Goal: Use online tool/utility: Utilize a website feature to perform a specific function

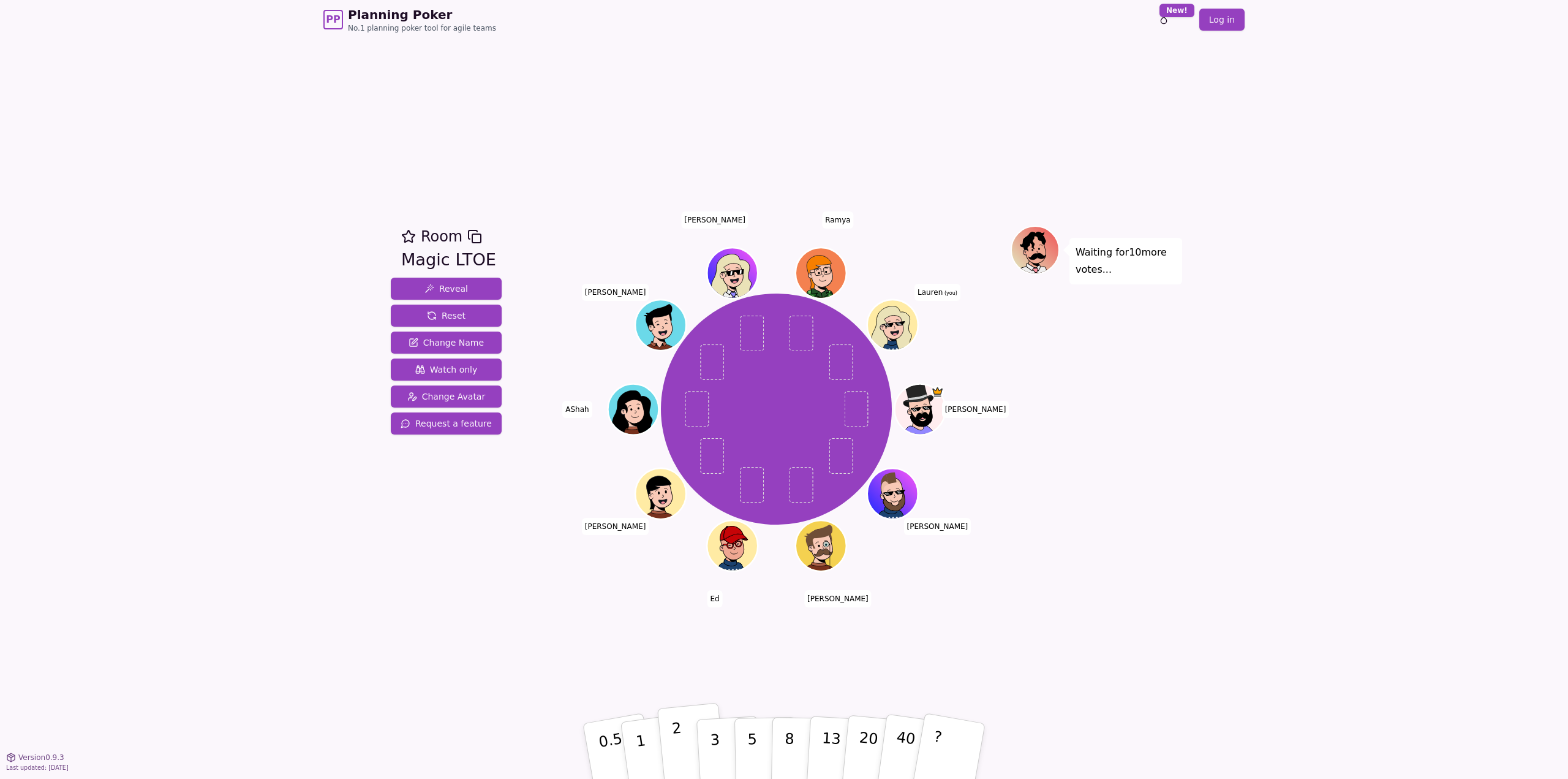
click at [678, 747] on p "2" at bounding box center [679, 752] width 16 height 67
click at [689, 730] on button "2" at bounding box center [692, 751] width 70 height 98
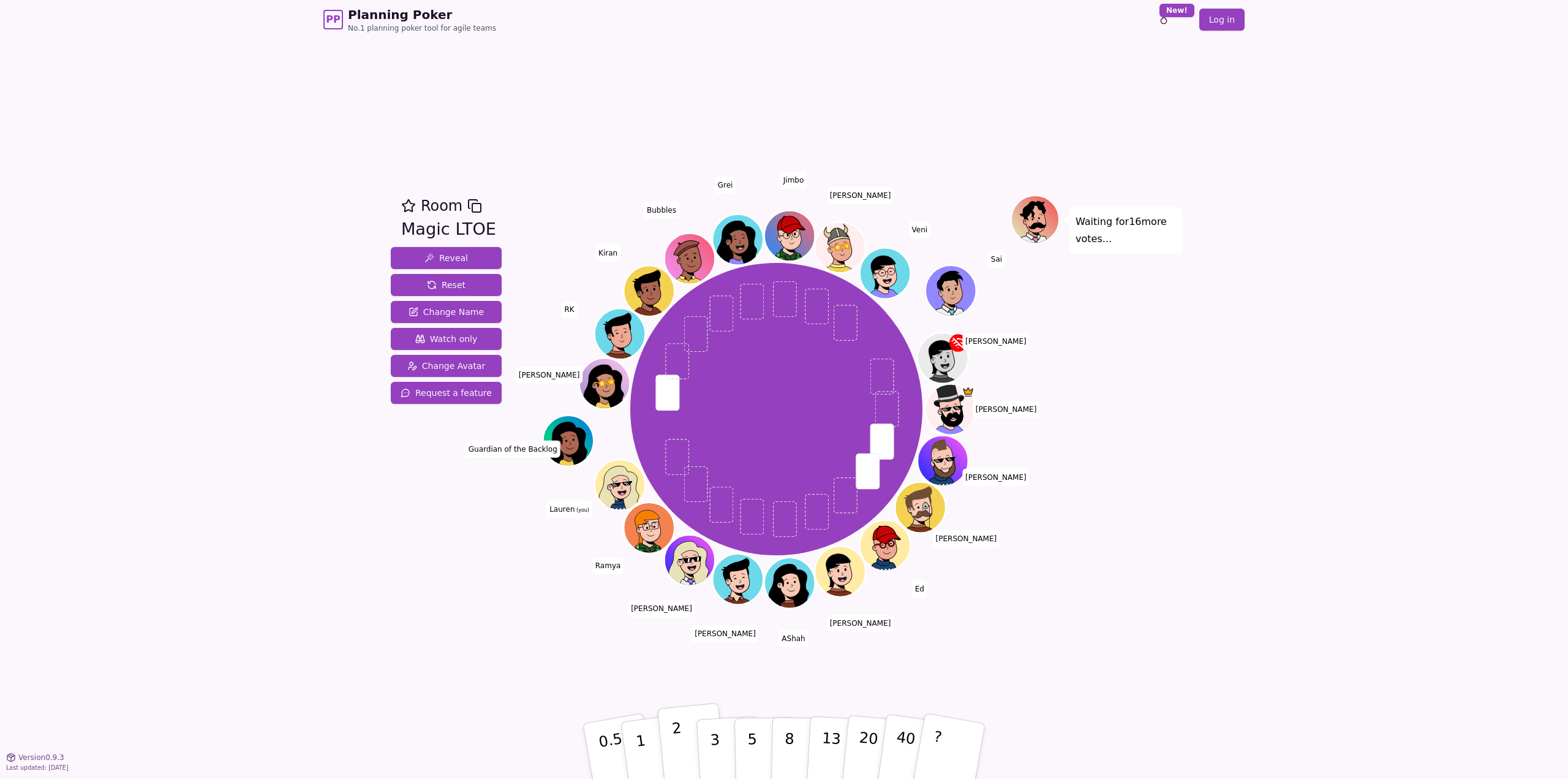
click at [674, 759] on p "2" at bounding box center [679, 752] width 16 height 67
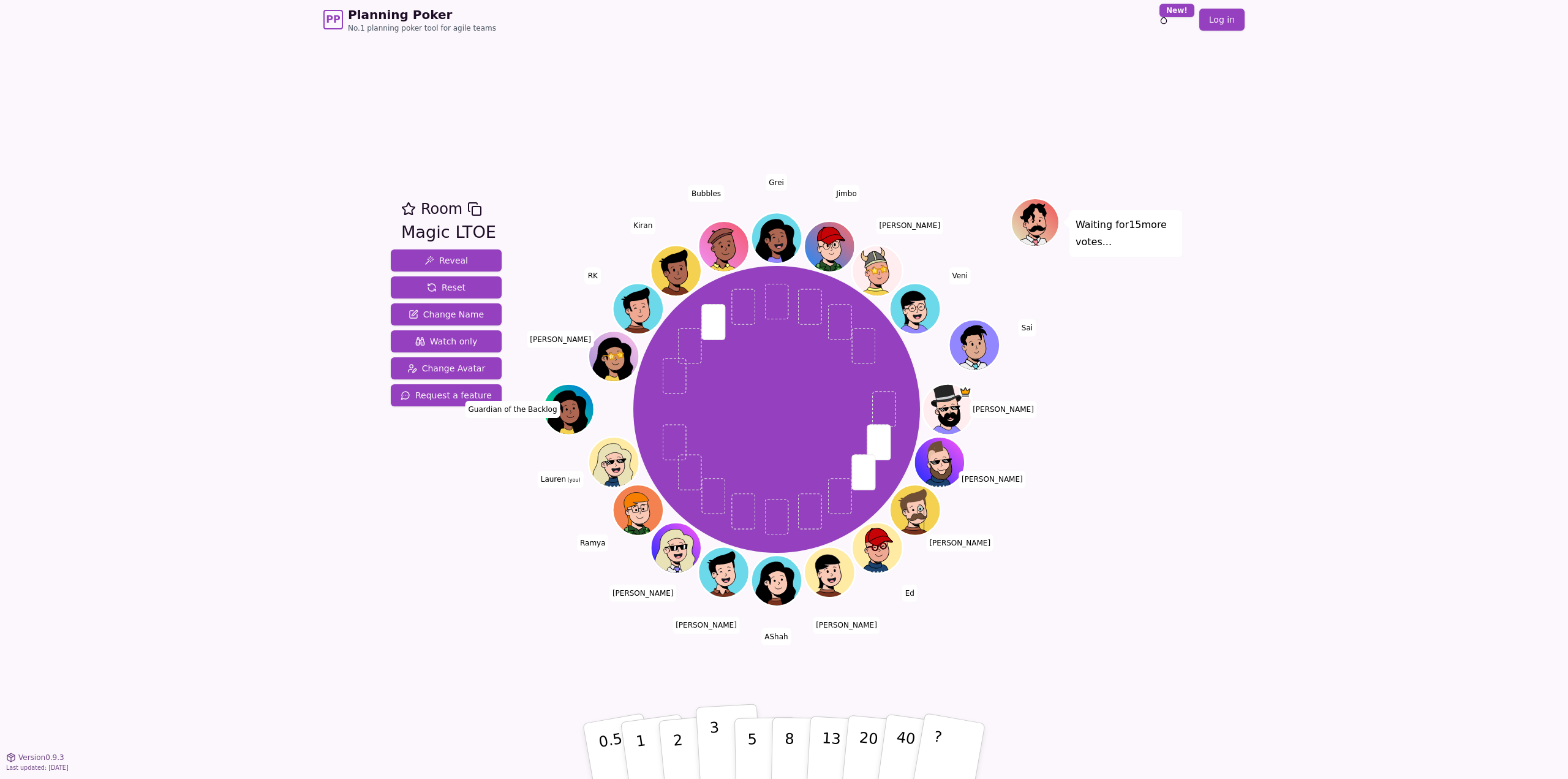
drag, startPoint x: 723, startPoint y: 751, endPoint x: 711, endPoint y: 745, distance: 13.4
click at [719, 750] on button "3" at bounding box center [729, 751] width 67 height 96
click at [730, 739] on button "3" at bounding box center [729, 751] width 67 height 96
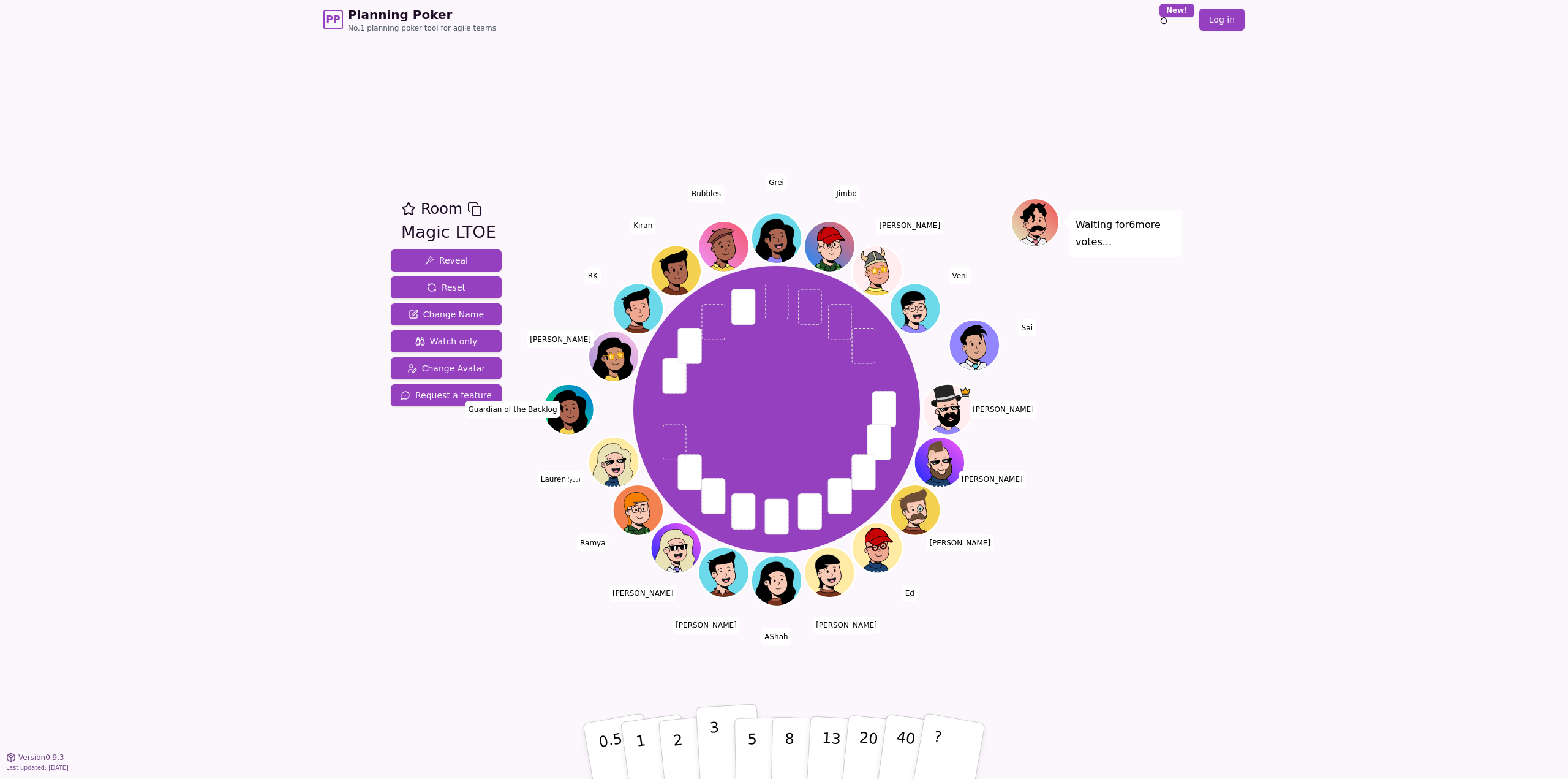
click at [719, 738] on button "3" at bounding box center [729, 751] width 67 height 96
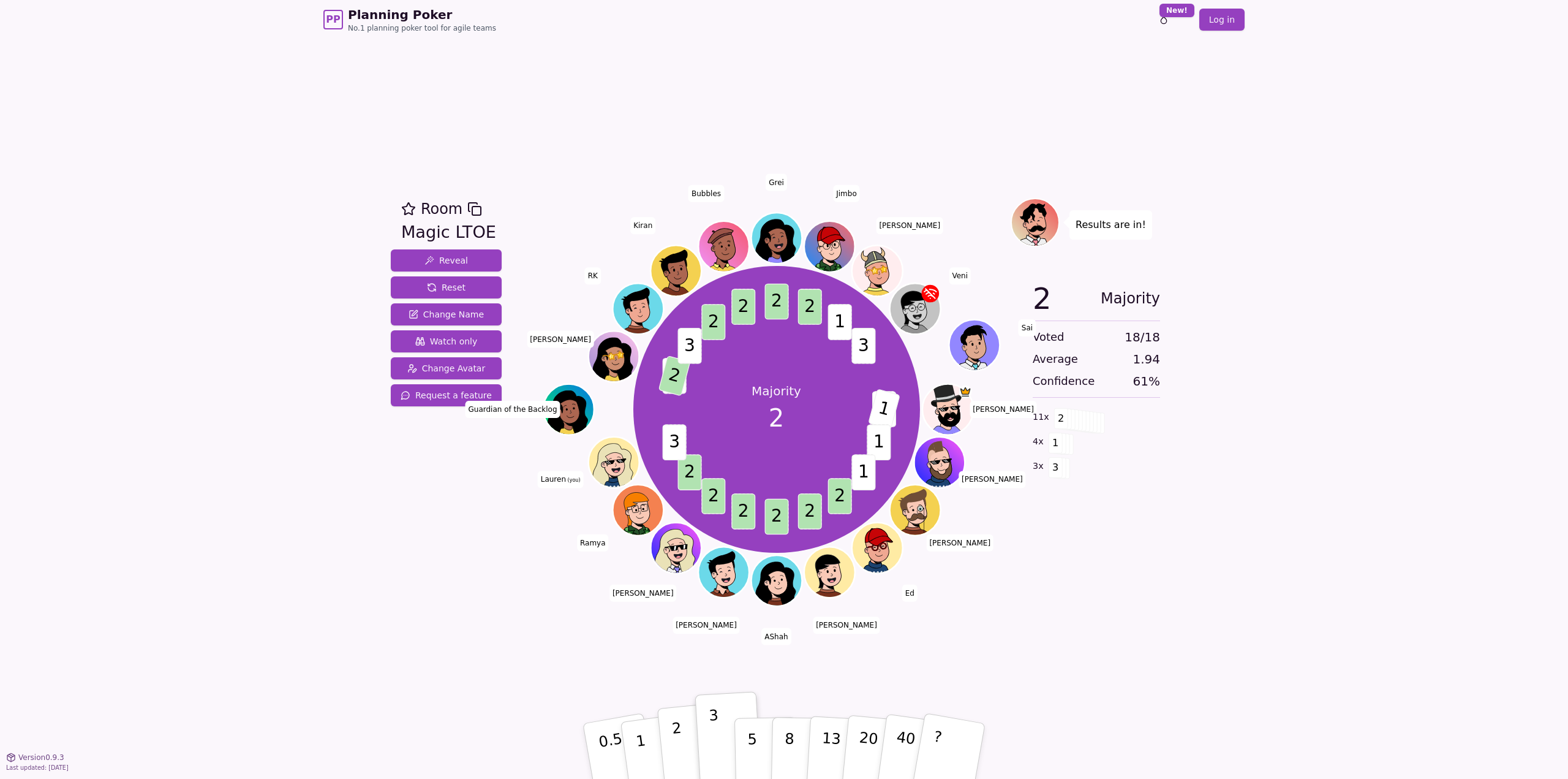
click at [685, 757] on button "2" at bounding box center [692, 751] width 70 height 98
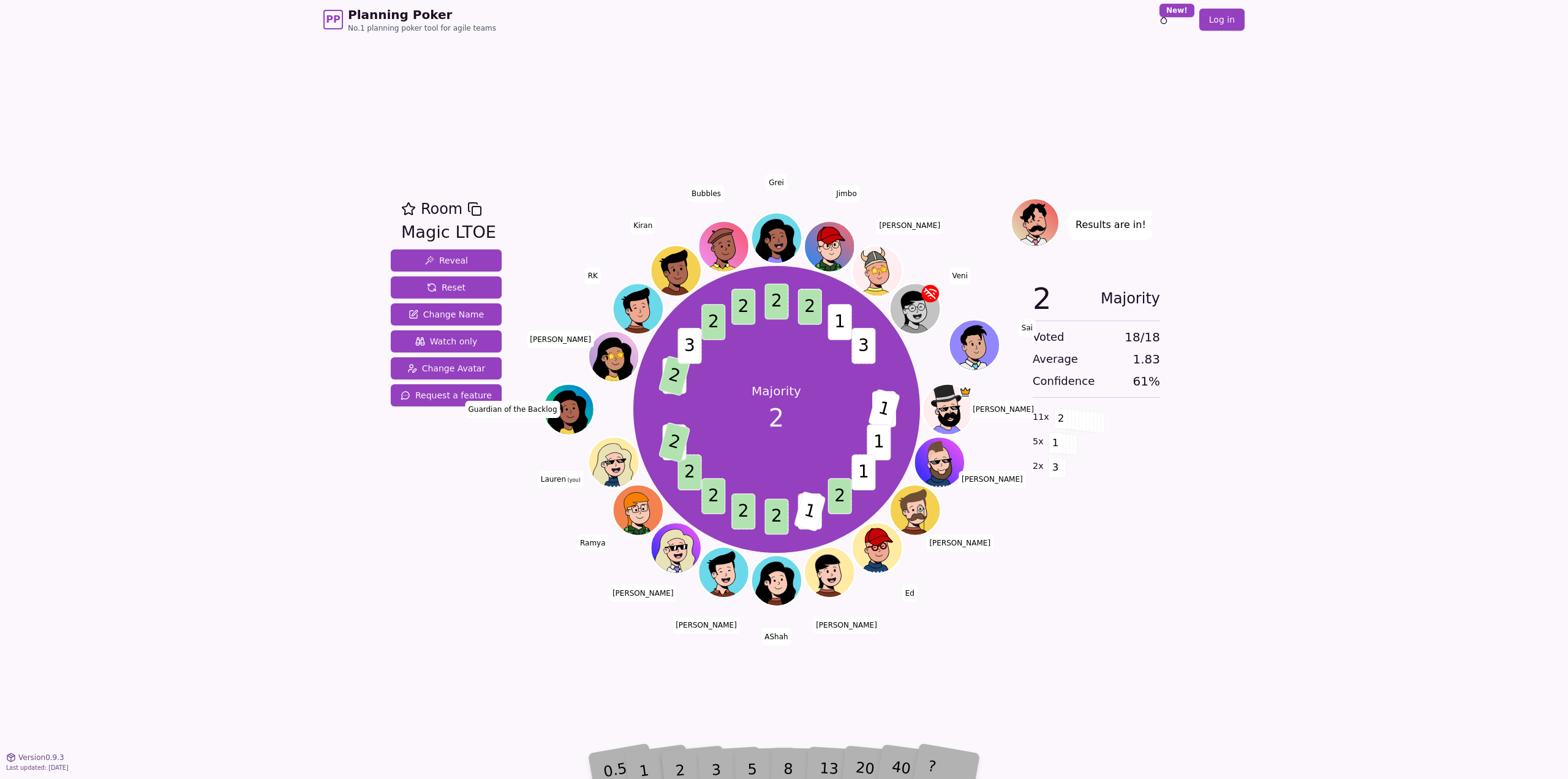
click at [1326, 580] on div "PP Planning Poker No.1 planning poker tool for agile teams Toggle theme New! Lo…" at bounding box center [784, 390] width 1568 height 779
click at [646, 767] on div "1" at bounding box center [656, 751] width 42 height 47
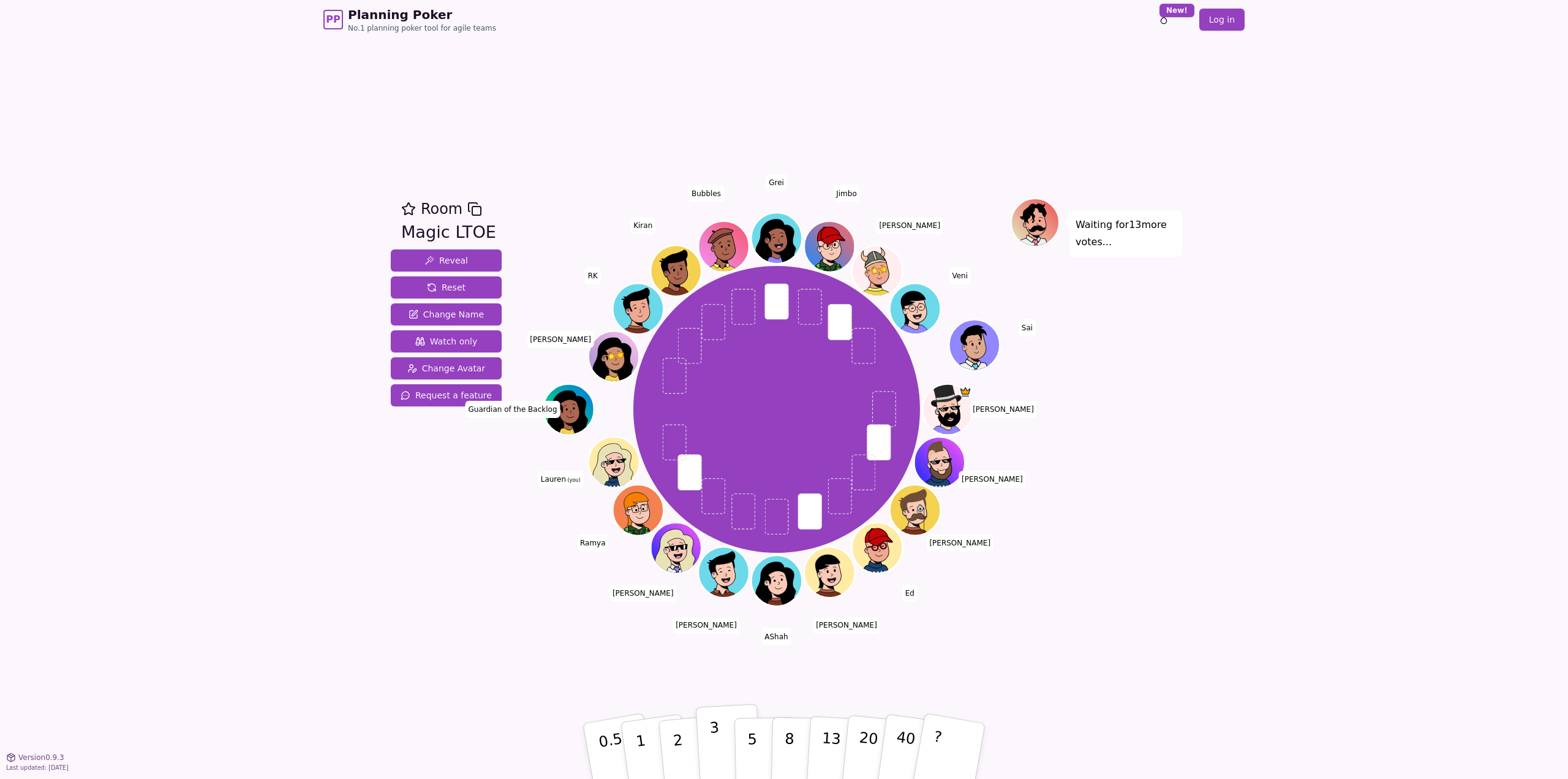
click at [702, 754] on button "3" at bounding box center [729, 751] width 67 height 96
click at [687, 753] on button "2" at bounding box center [692, 751] width 70 height 98
